Goal: Transaction & Acquisition: Purchase product/service

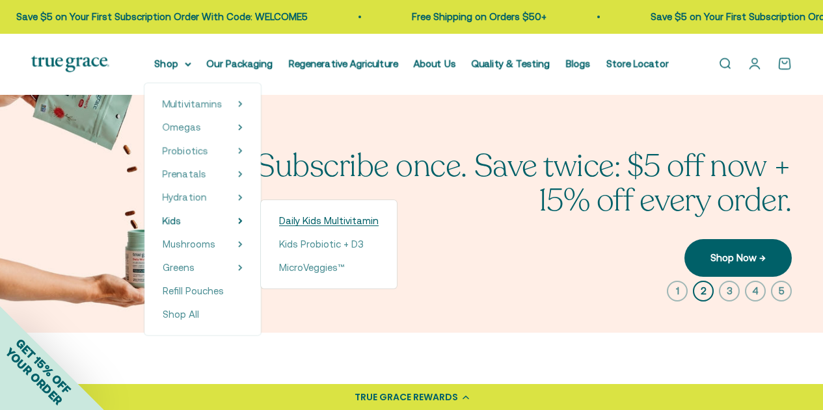
click at [311, 226] on span "Daily Kids Multivitamin" at bounding box center [329, 220] width 100 height 11
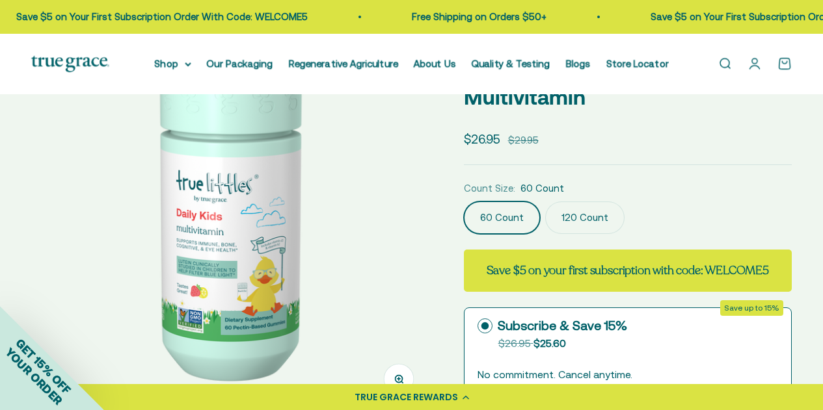
scroll to position [114, 0]
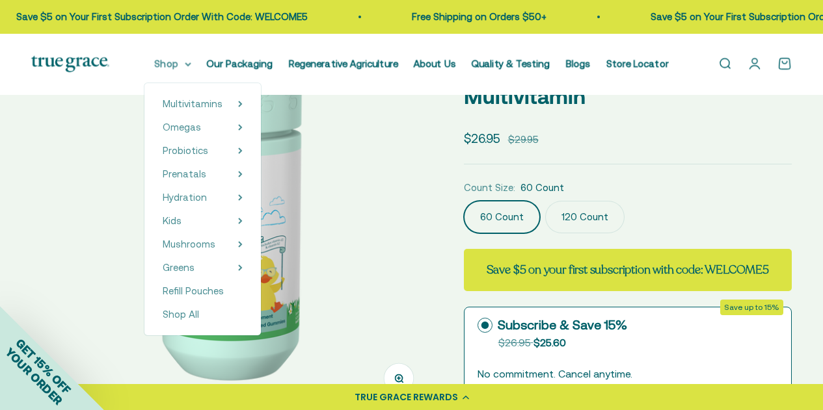
click at [185, 66] on summary "Shop" at bounding box center [173, 64] width 36 height 16
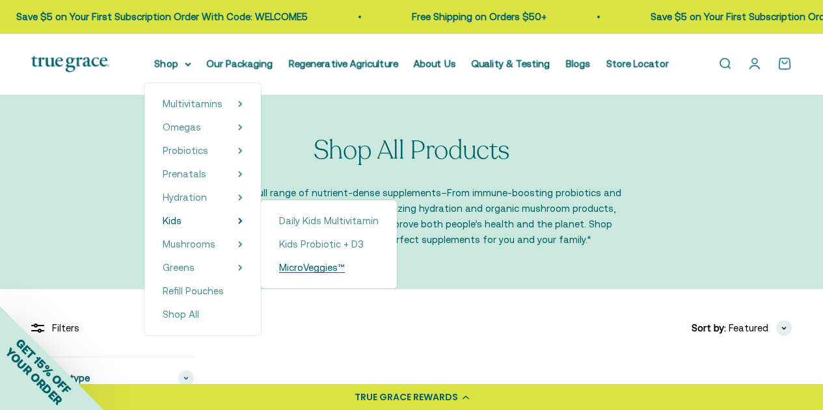
click at [340, 267] on span "MicroVeggies™" at bounding box center [312, 267] width 66 height 11
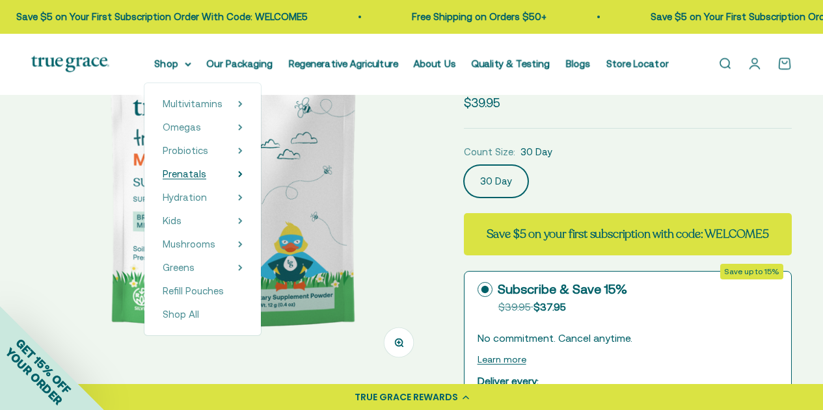
click at [241, 176] on icon at bounding box center [240, 174] width 3 height 5
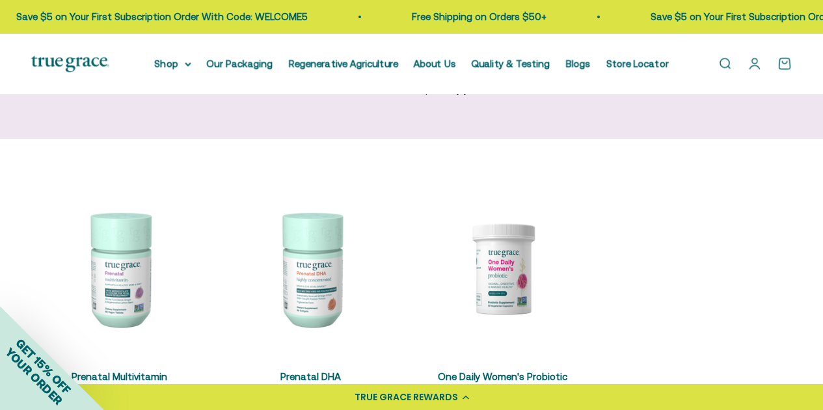
scroll to position [161, 0]
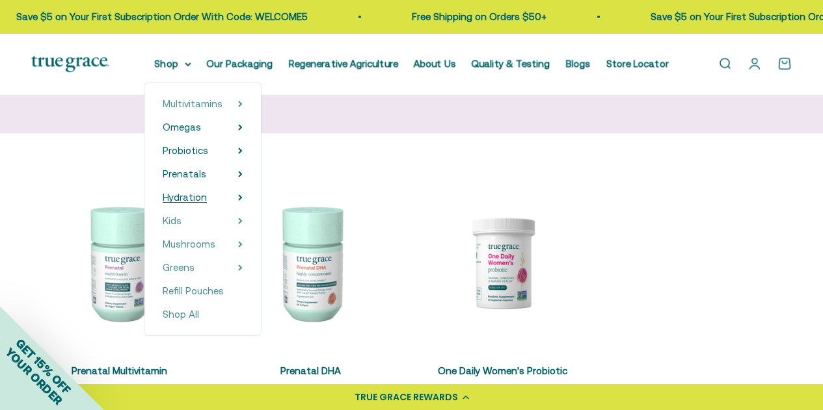
drag, startPoint x: 194, startPoint y: 67, endPoint x: 207, endPoint y: 194, distance: 127.5
click at [191, 72] on details "Shop Multivitamins Women's Multivitamin Women's 40+ Multivitamin Women's 50+ Mu…" at bounding box center [173, 64] width 36 height 16
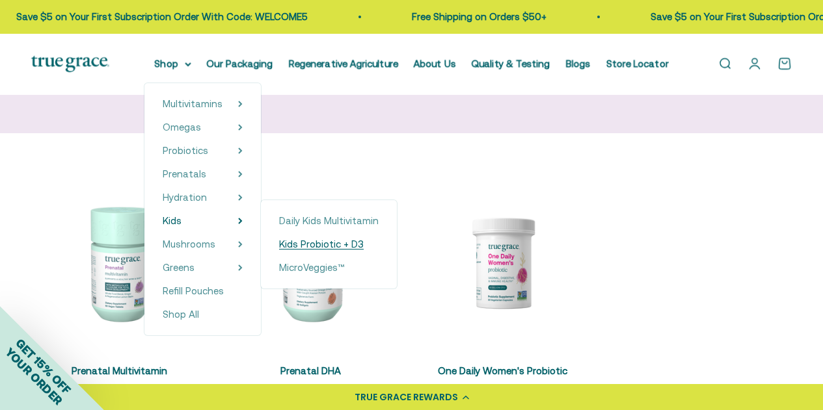
click at [343, 243] on span "Kids Probiotic + D3" at bounding box center [321, 244] width 85 height 11
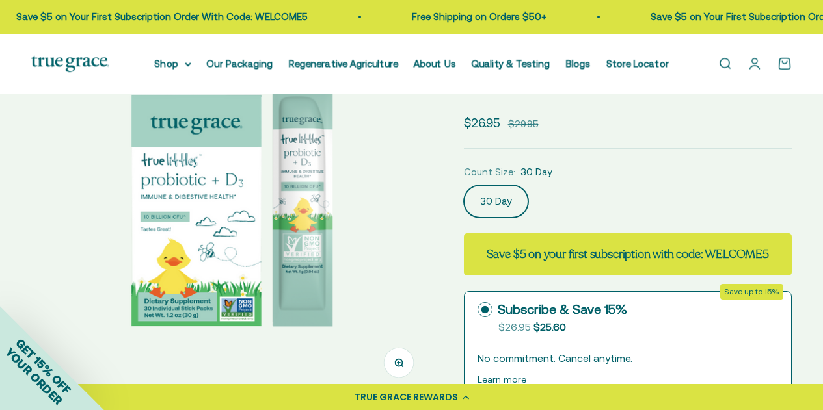
scroll to position [92, 0]
